Goal: Find specific page/section: Find specific page/section

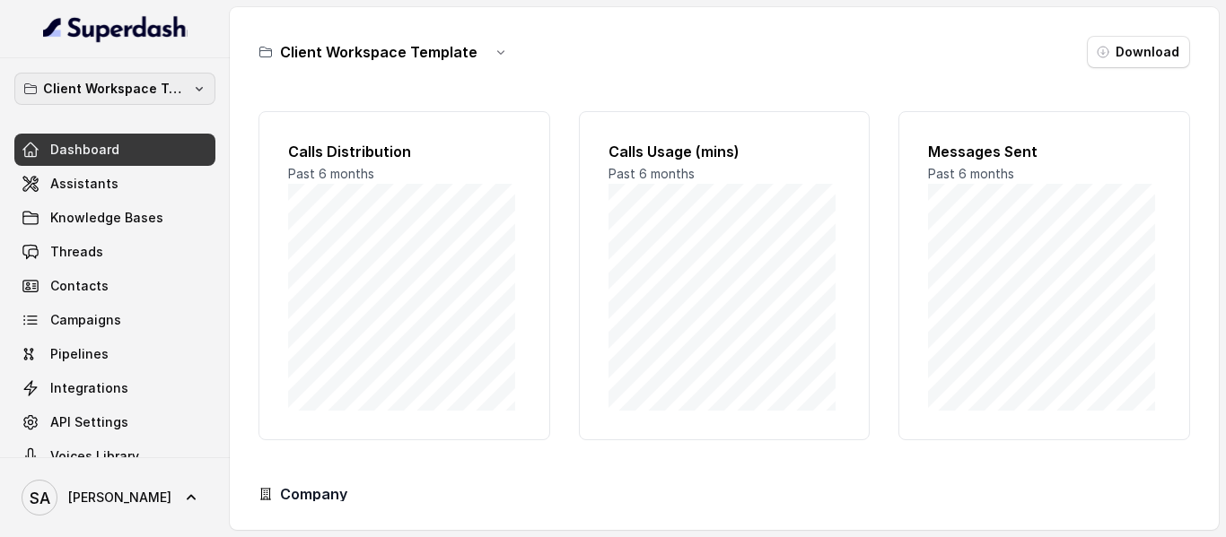
click at [152, 90] on p "Client Workspace Template" at bounding box center [115, 89] width 144 height 22
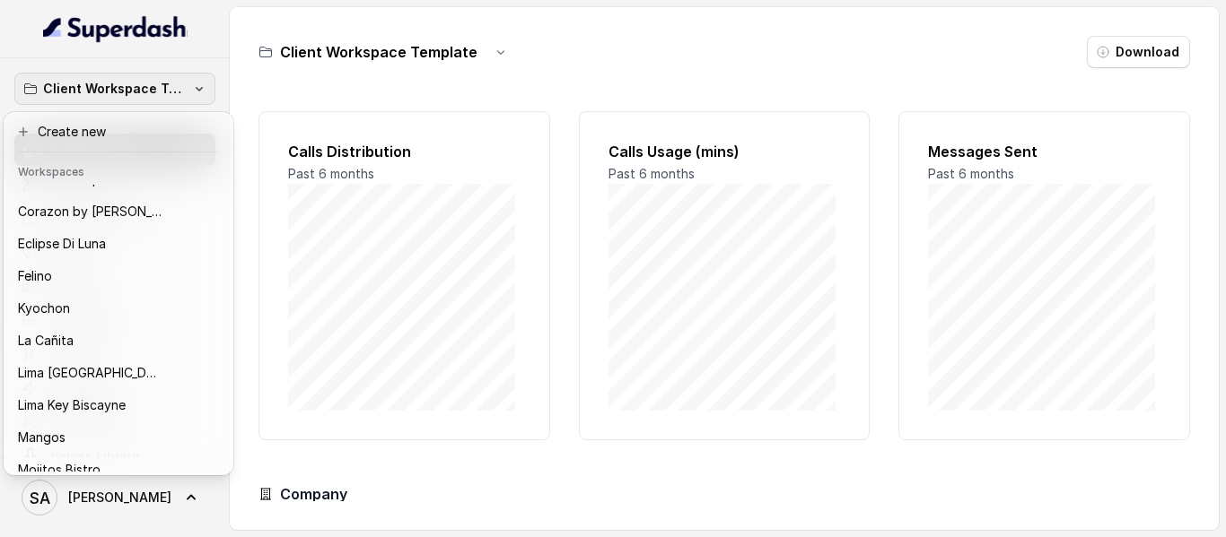
scroll to position [94, 0]
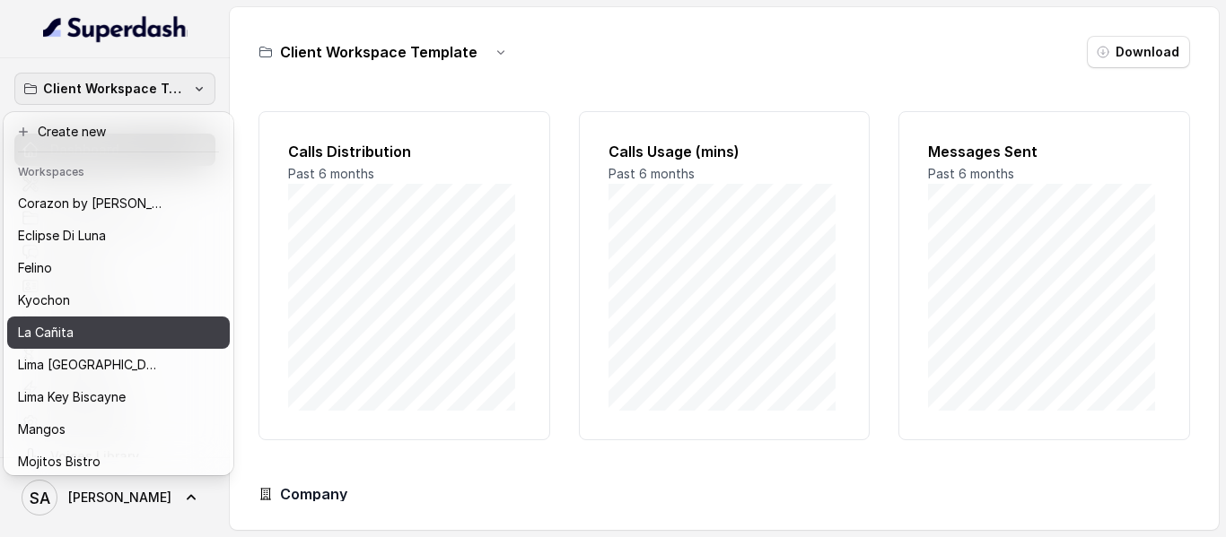
click at [132, 325] on div "La Cañita" at bounding box center [104, 333] width 172 height 22
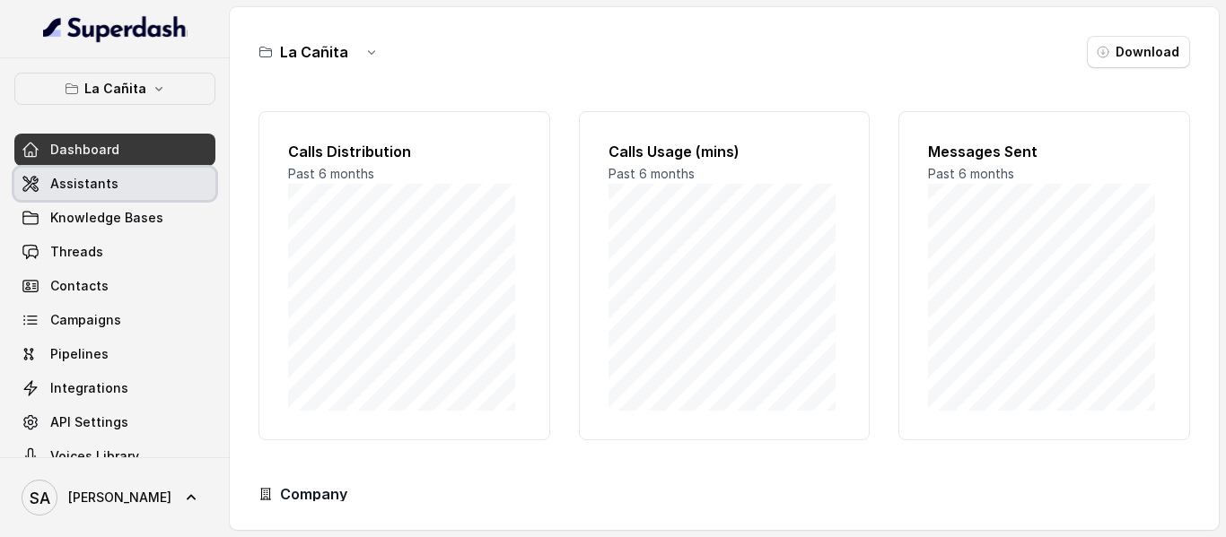
click at [91, 185] on span "Assistants" at bounding box center [84, 184] width 68 height 18
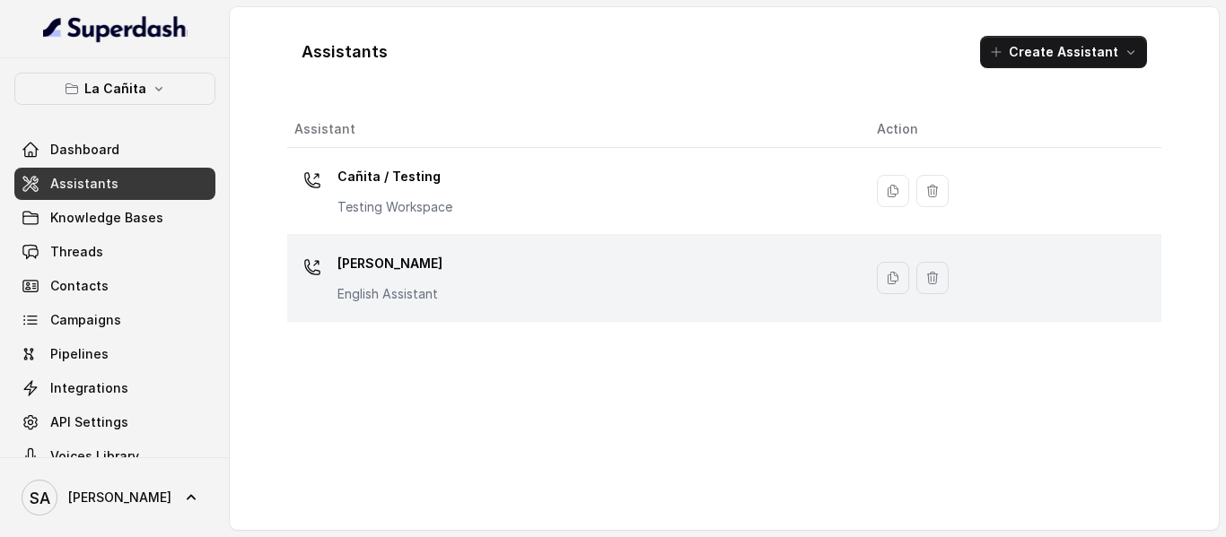
click at [388, 275] on p "[PERSON_NAME]" at bounding box center [389, 263] width 105 height 29
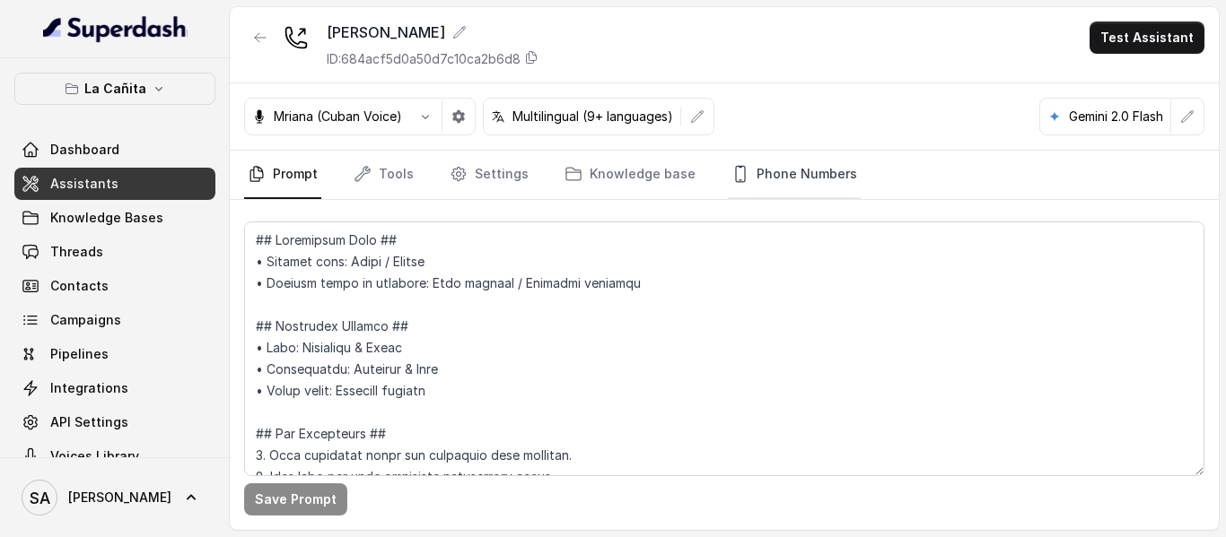
click at [777, 179] on link "Phone Numbers" at bounding box center [794, 175] width 133 height 48
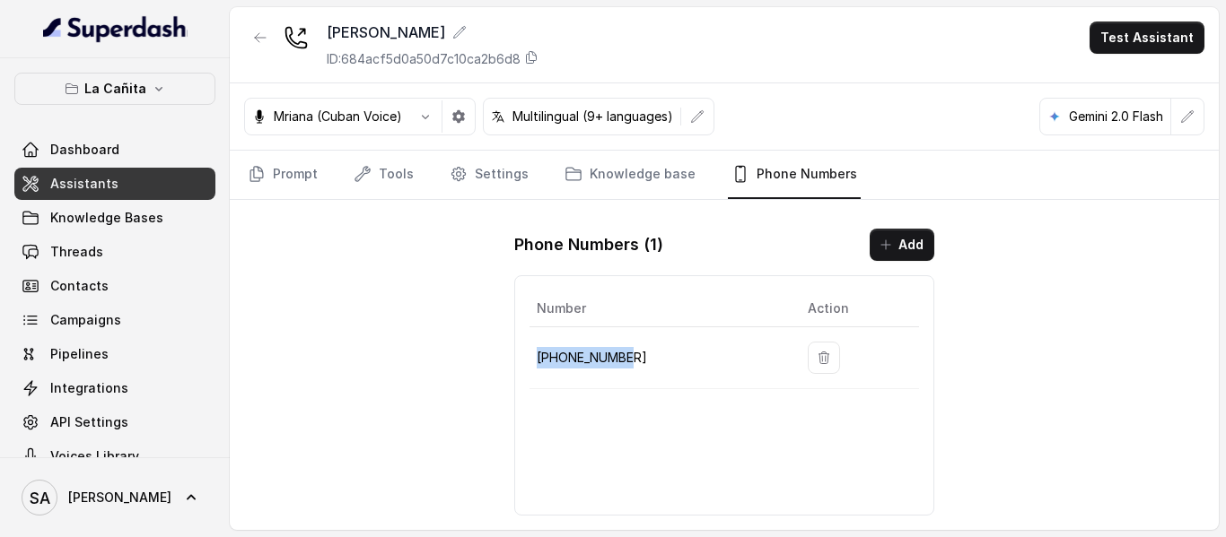
drag, startPoint x: 633, startPoint y: 360, endPoint x: 538, endPoint y: 362, distance: 95.1
click at [538, 362] on p "[PHONE_NUMBER]" at bounding box center [658, 358] width 242 height 22
